Goal: Information Seeking & Learning: Learn about a topic

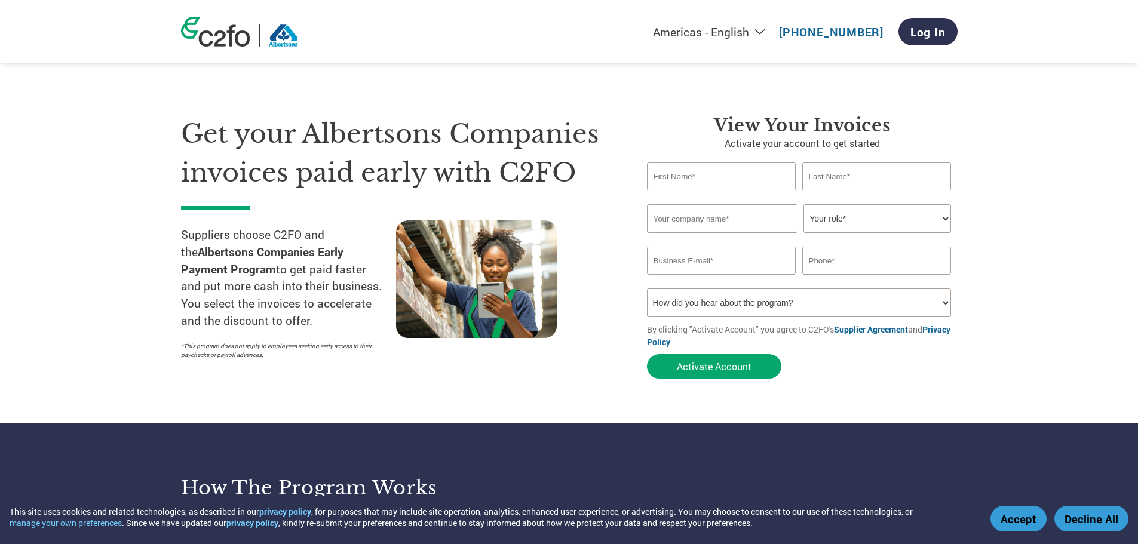
click at [370, 415] on section "Get your Albertsons Companies invoices paid early with C2FO Suppliers choose C2…" at bounding box center [569, 235] width 1138 height 375
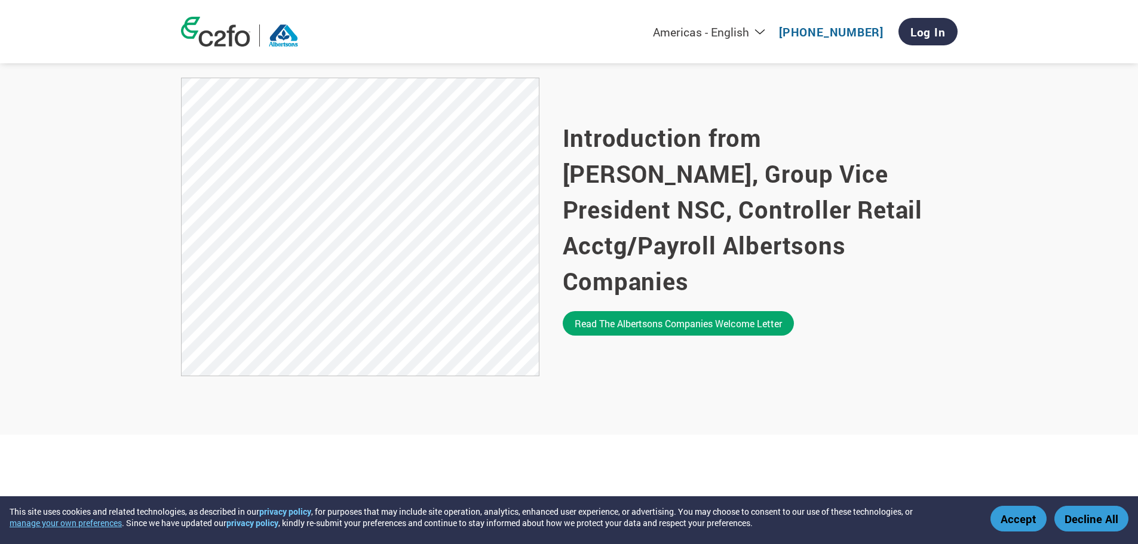
scroll to position [777, 0]
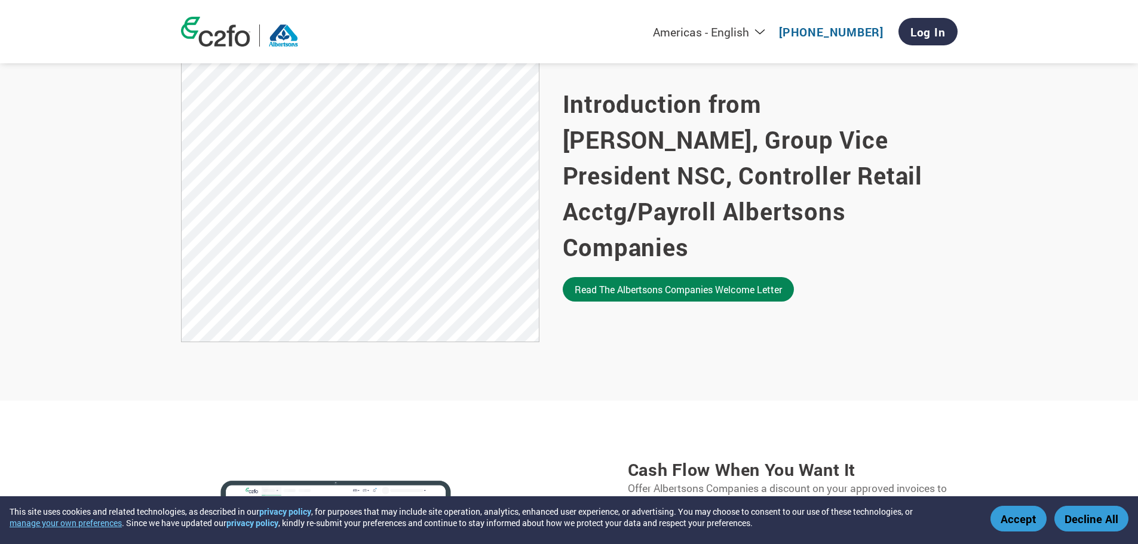
click at [691, 280] on link "Read the Albertsons Companies welcome letter" at bounding box center [678, 289] width 231 height 25
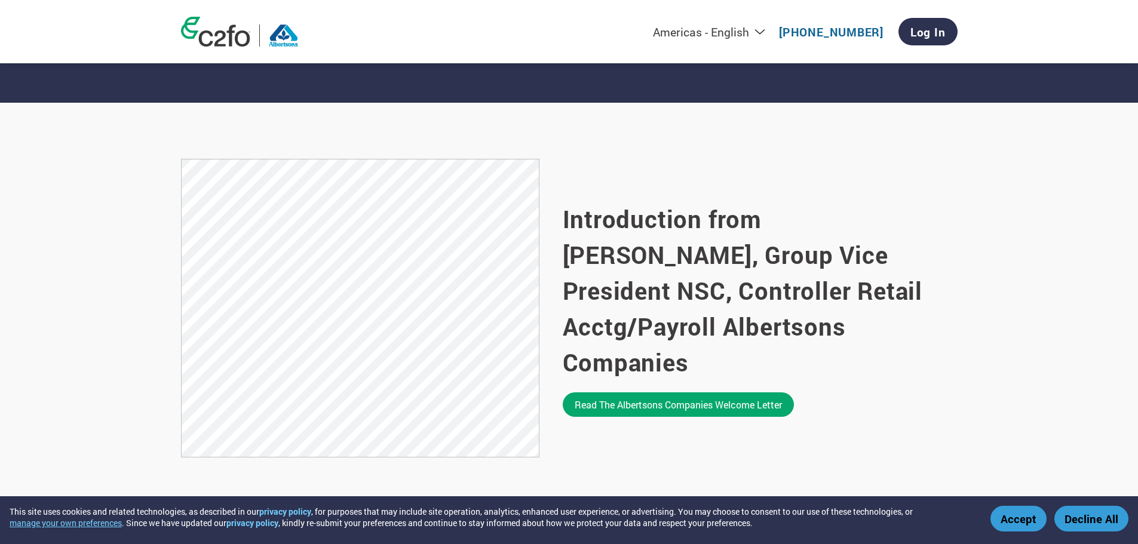
scroll to position [657, 0]
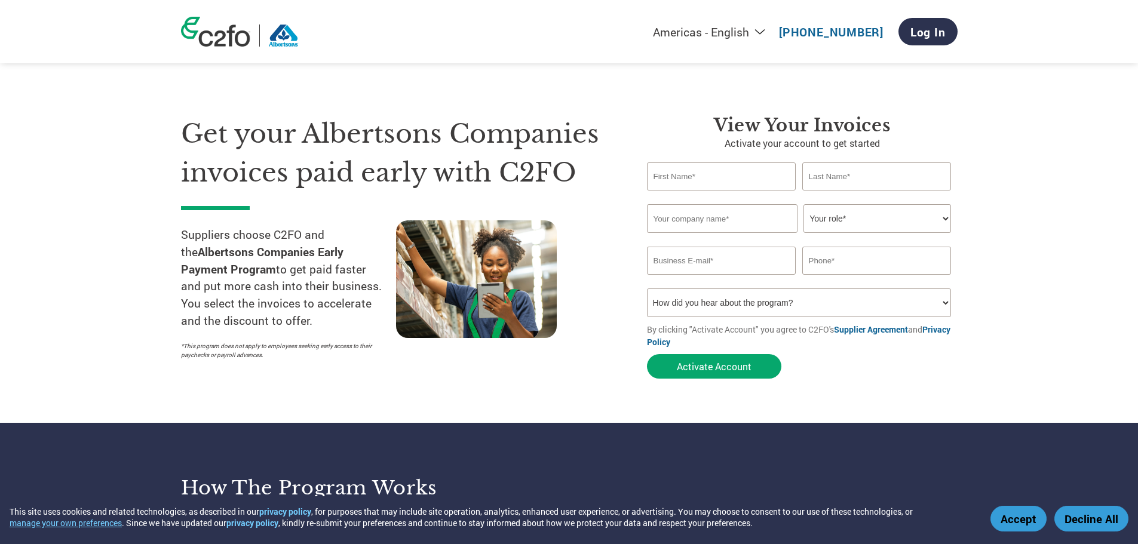
click at [809, 301] on select "How did you hear about the program? Received a letter Email Social Media Online…" at bounding box center [799, 303] width 305 height 29
click at [583, 363] on div at bounding box center [503, 293] width 215 height 145
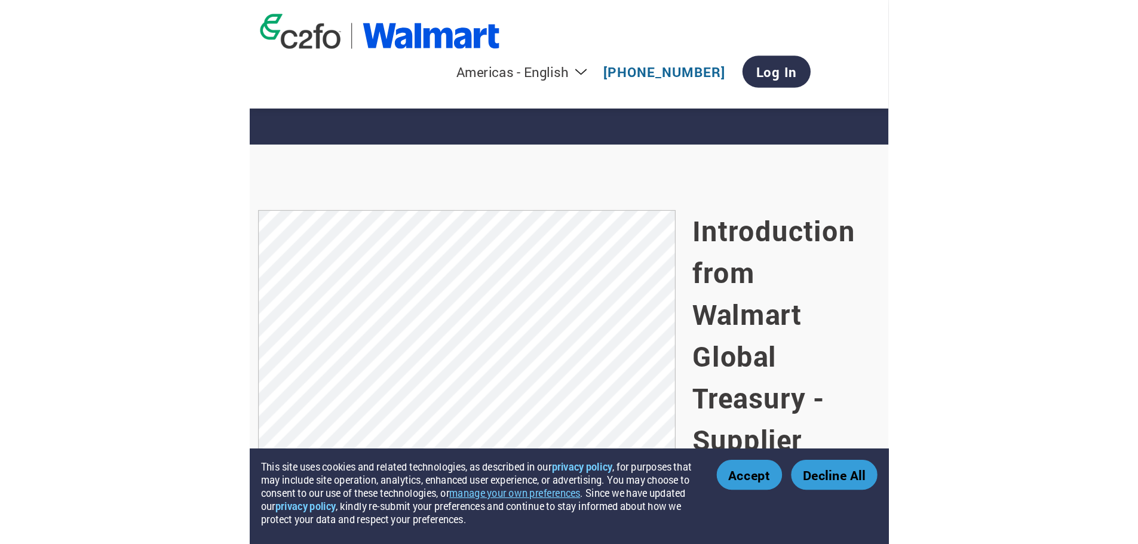
scroll to position [657, 0]
